Goal: Information Seeking & Learning: Learn about a topic

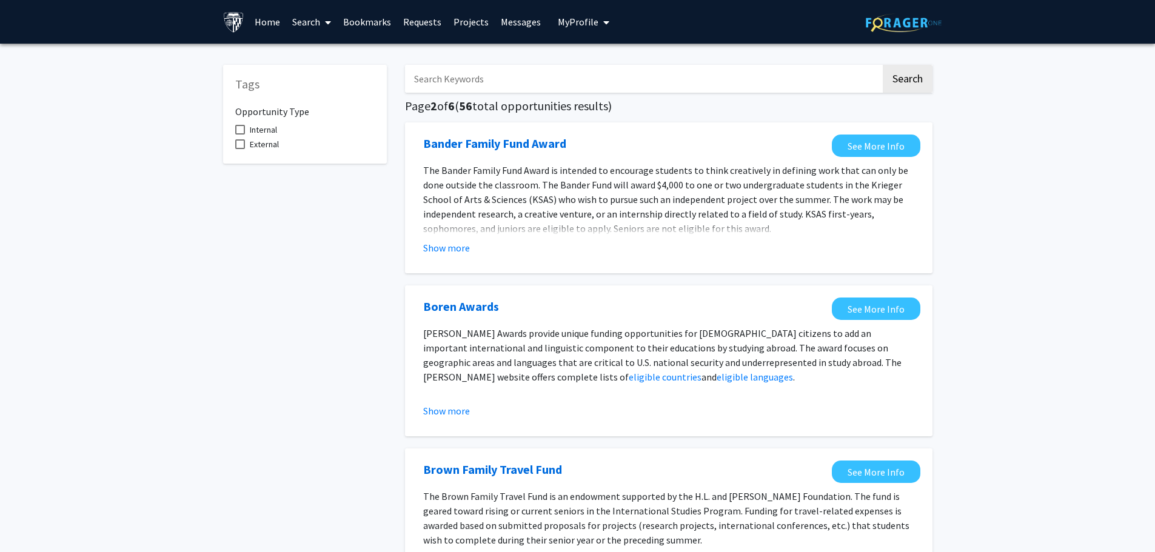
scroll to position [5, 0]
drag, startPoint x: 375, startPoint y: 123, endPoint x: 373, endPoint y: 158, distance: 34.6
click at [373, 158] on div "Tags Opportunity Type Internal External" at bounding box center [305, 114] width 164 height 99
click at [306, 19] on link "Search" at bounding box center [311, 22] width 51 height 42
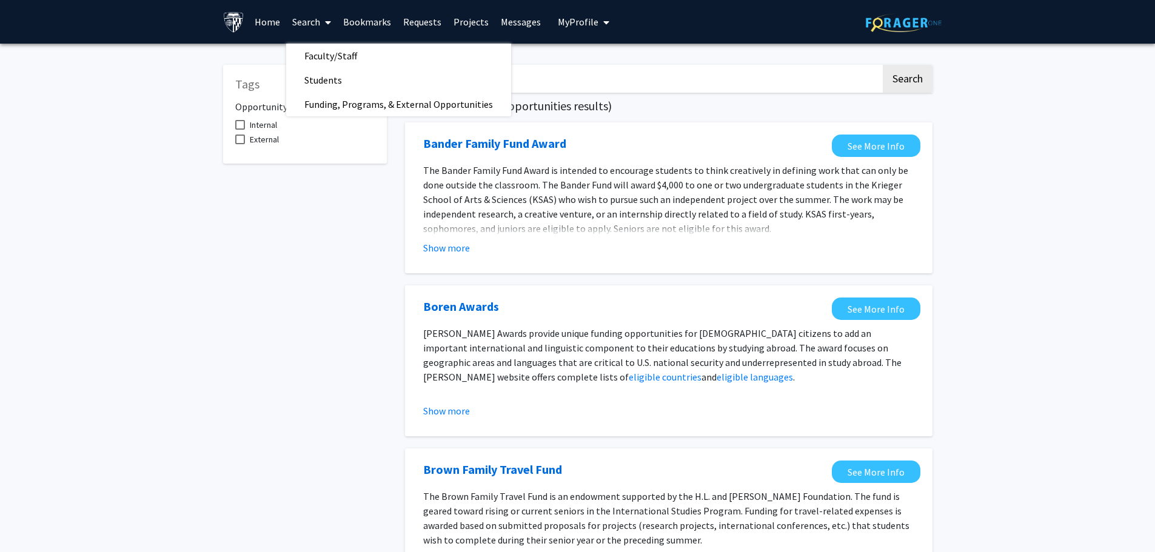
click at [767, 91] on input "Search Keywords" at bounding box center [643, 79] width 476 height 28
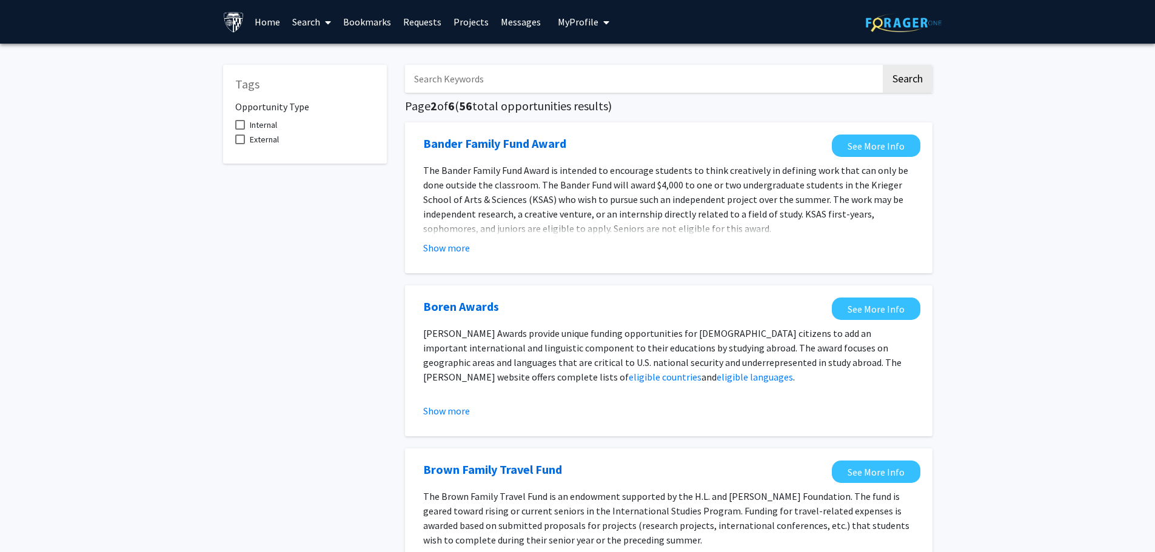
click at [482, 79] on input "Search Keywords" at bounding box center [643, 79] width 476 height 28
click at [883, 65] on button "Search" at bounding box center [908, 79] width 50 height 28
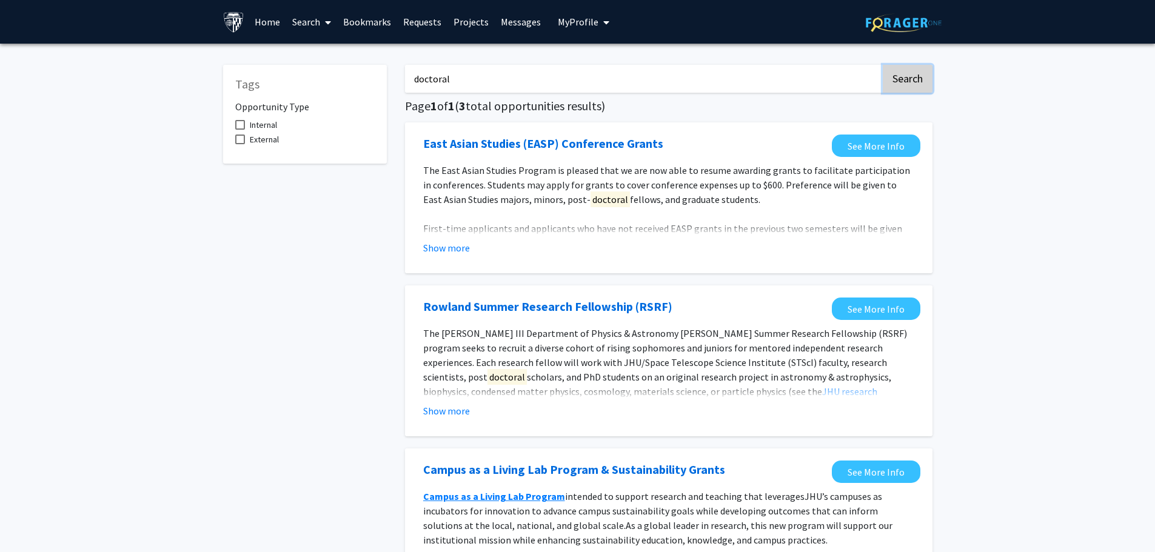
click at [920, 74] on button "Search" at bounding box center [908, 79] width 50 height 28
click at [438, 86] on input "doctoral" at bounding box center [643, 79] width 476 height 28
click at [438, 85] on input "doctoral" at bounding box center [643, 79] width 476 height 28
type input "graduate"
click at [883, 65] on button "Search" at bounding box center [908, 79] width 50 height 28
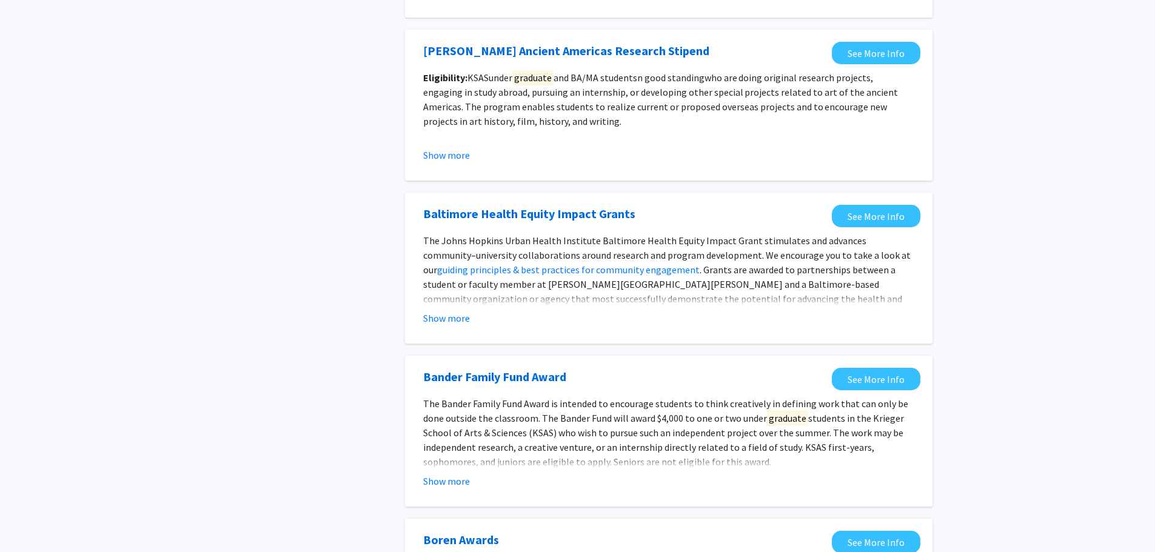
scroll to position [1316, 0]
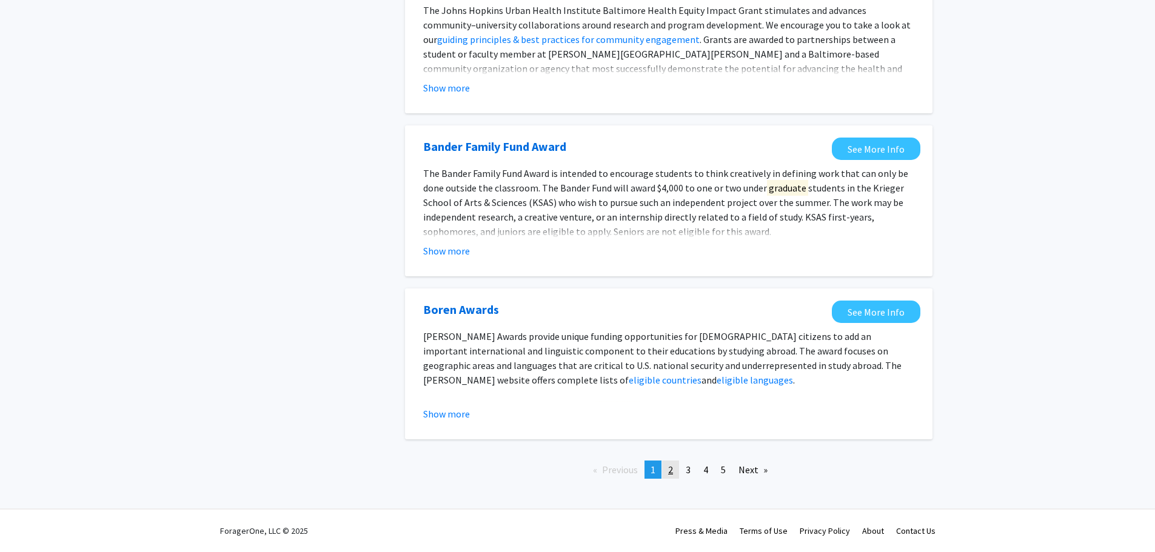
click at [677, 467] on link "page 2" at bounding box center [670, 470] width 17 height 18
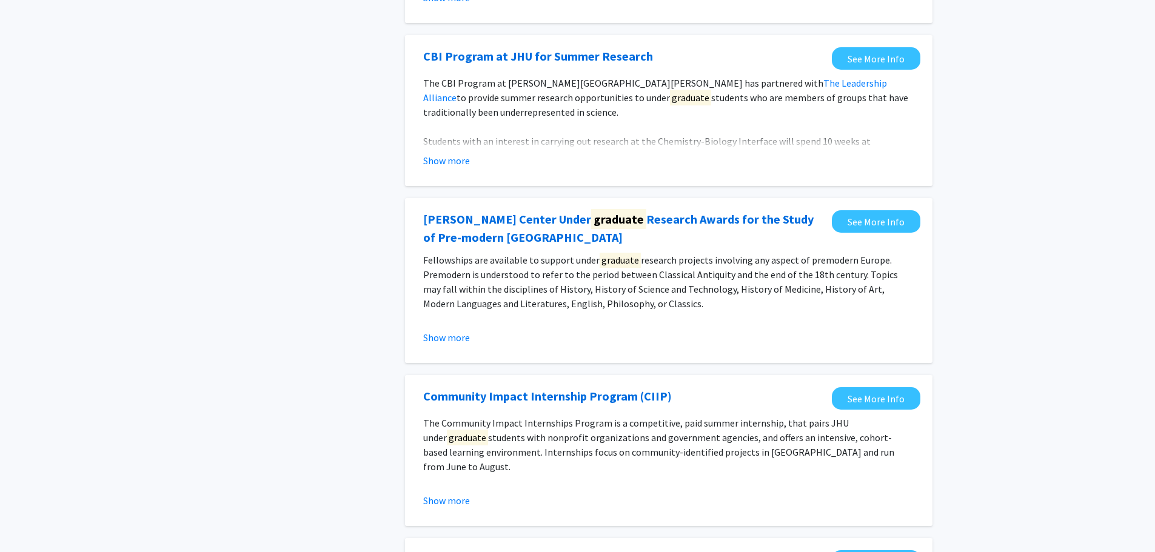
scroll to position [243, 0]
